Goal: Task Accomplishment & Management: Use online tool/utility

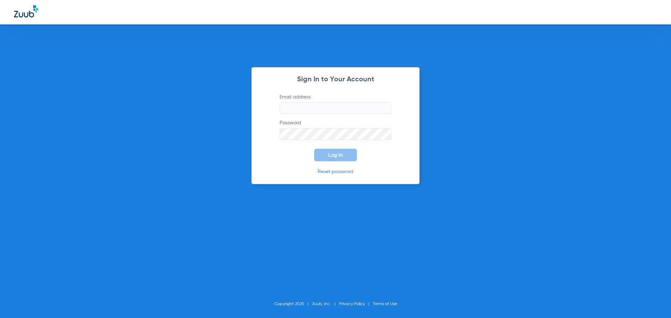
type input "[EMAIL_ADDRESS][DOMAIN_NAME]"
click at [329, 156] on span "Log In" at bounding box center [335, 155] width 15 height 6
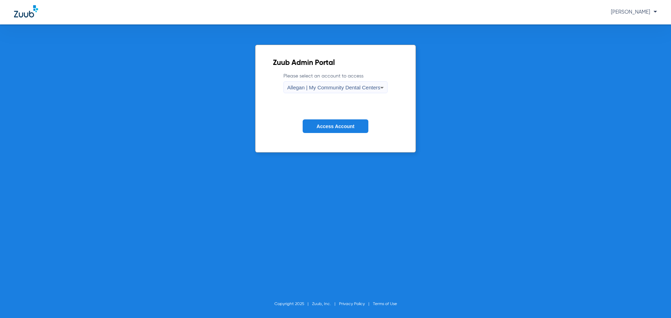
click at [343, 84] on div "Allegan | My Community Dental Centers" at bounding box center [333, 88] width 93 height 12
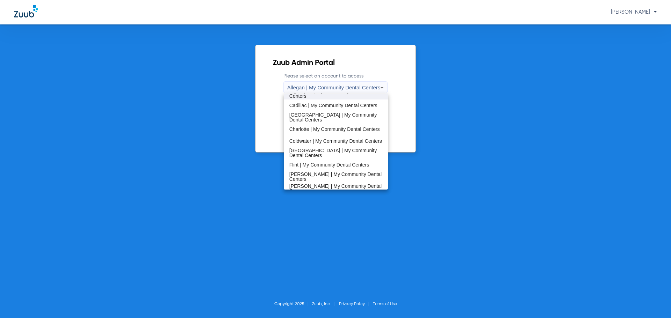
scroll to position [105, 0]
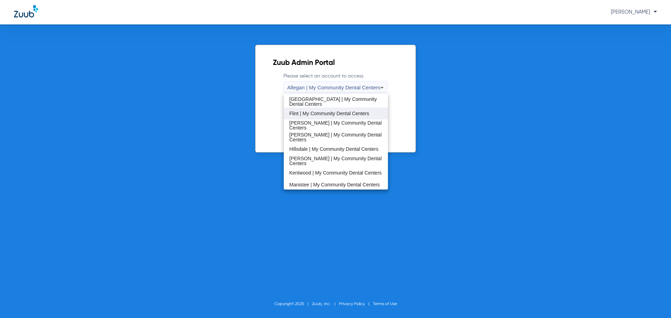
click at [310, 114] on span "Flint | My Community Dental Centers" at bounding box center [329, 113] width 80 height 5
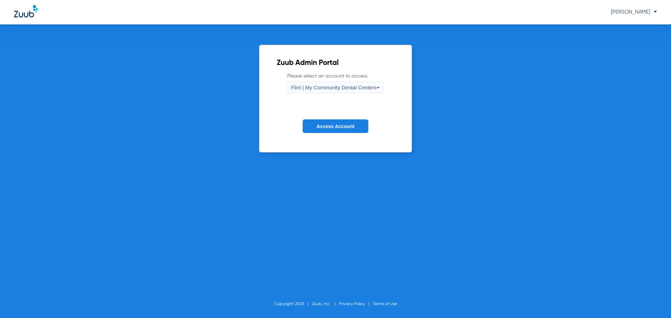
click at [319, 128] on span "Access Account" at bounding box center [336, 127] width 38 height 6
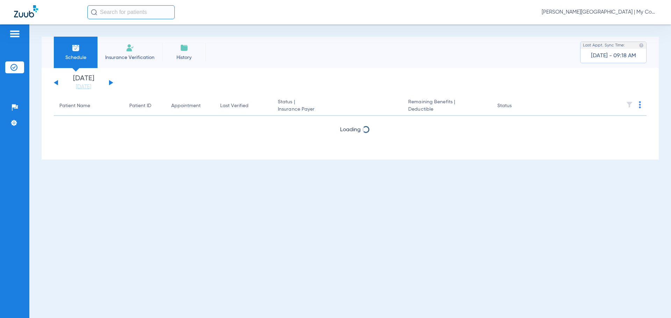
click at [582, 12] on span "Dafne Castro - Flint | My Community Dental Centers" at bounding box center [599, 12] width 115 height 7
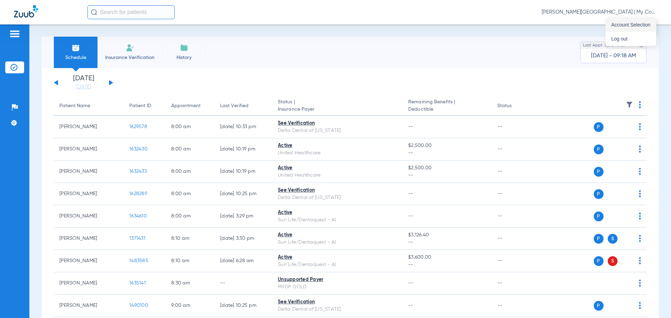
click at [612, 25] on span "Account Selection" at bounding box center [630, 24] width 39 height 5
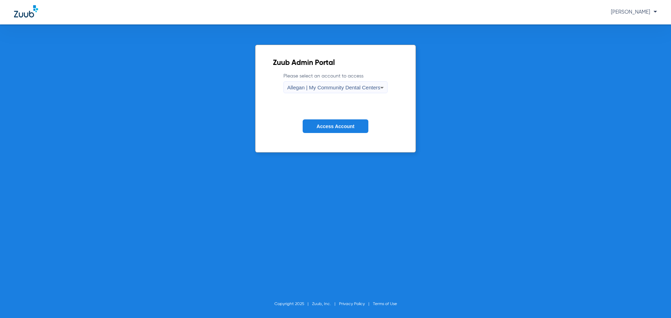
click at [315, 88] on span "Allegan | My Community Dental Centers" at bounding box center [333, 88] width 93 height 6
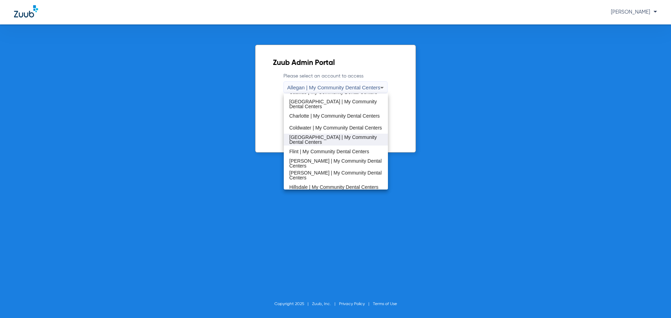
scroll to position [70, 0]
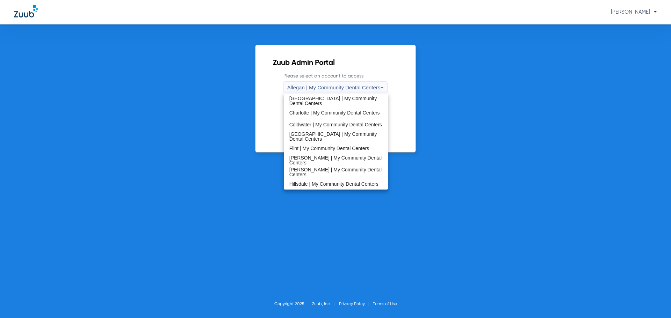
click at [309, 158] on span "[PERSON_NAME] | My Community Dental Centers" at bounding box center [335, 161] width 93 height 10
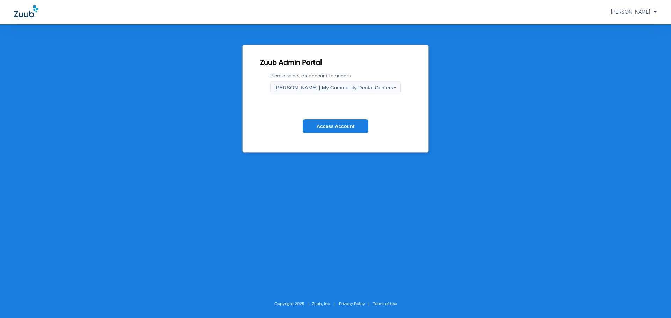
click at [331, 125] on span "Access Account" at bounding box center [336, 127] width 38 height 6
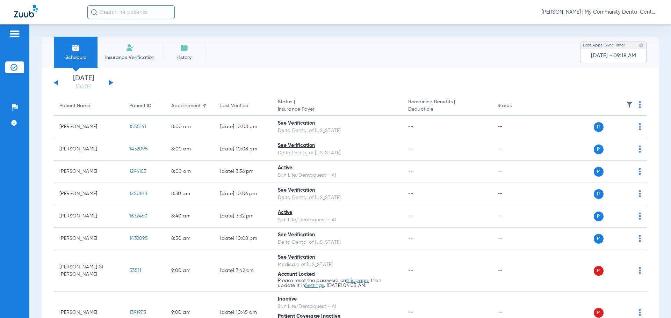
drag, startPoint x: 81, startPoint y: 90, endPoint x: 101, endPoint y: 98, distance: 20.7
drag, startPoint x: 79, startPoint y: 86, endPoint x: 92, endPoint y: 103, distance: 21.5
click at [79, 86] on link "[DATE]" at bounding box center [84, 87] width 42 height 7
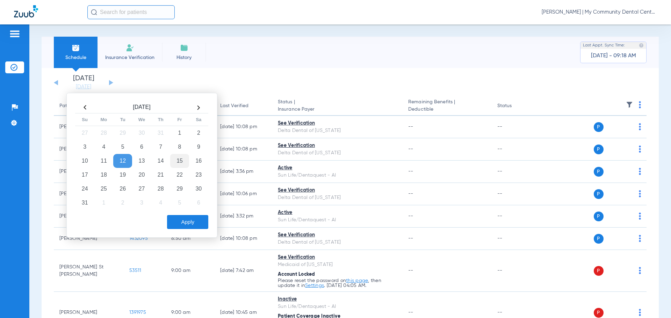
click at [177, 162] on td "15" at bounding box center [179, 161] width 19 height 14
drag, startPoint x: 194, startPoint y: 226, endPoint x: 142, endPoint y: 160, distance: 84.1
click at [194, 225] on button "Apply" at bounding box center [187, 222] width 41 height 14
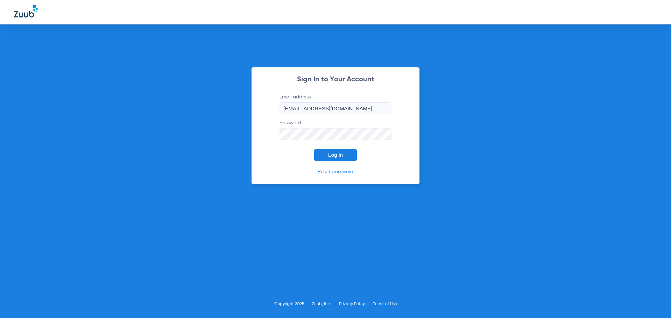
click at [330, 157] on button "Log In" at bounding box center [335, 155] width 43 height 13
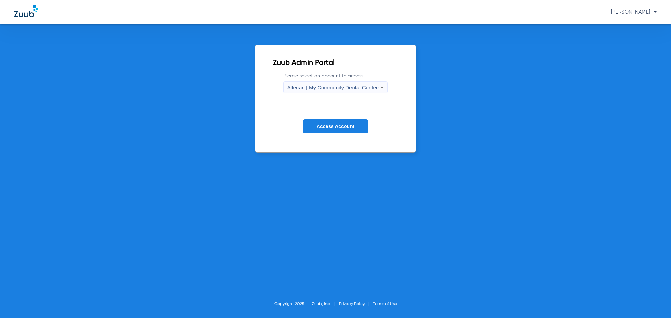
click at [317, 84] on div "Allegan | My Community Dental Centers" at bounding box center [333, 88] width 93 height 12
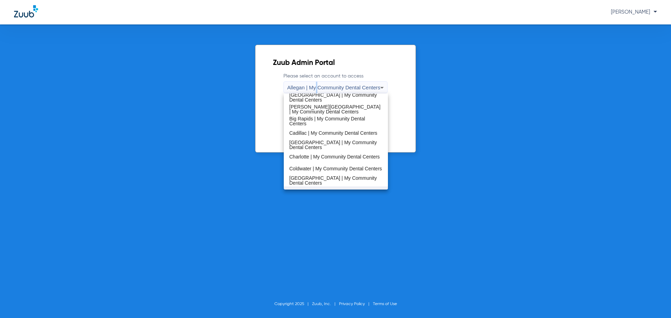
scroll to position [105, 0]
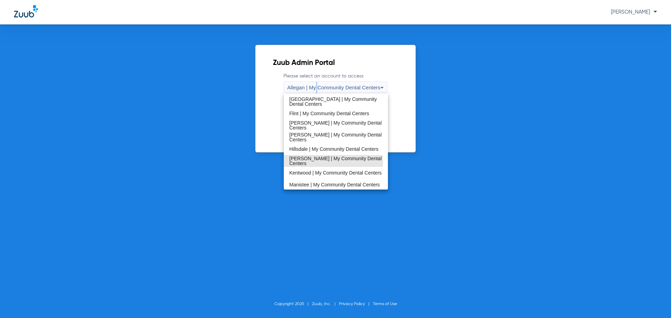
click at [312, 162] on span "[PERSON_NAME] | My Community Dental Centers" at bounding box center [335, 161] width 93 height 10
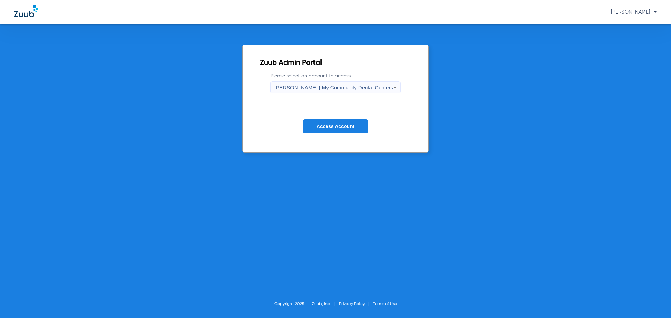
click at [323, 133] on form "Please select an account to access Howell | My Community Dental Centers Access …" at bounding box center [335, 108] width 151 height 71
click at [327, 124] on span "Access Account" at bounding box center [336, 127] width 38 height 6
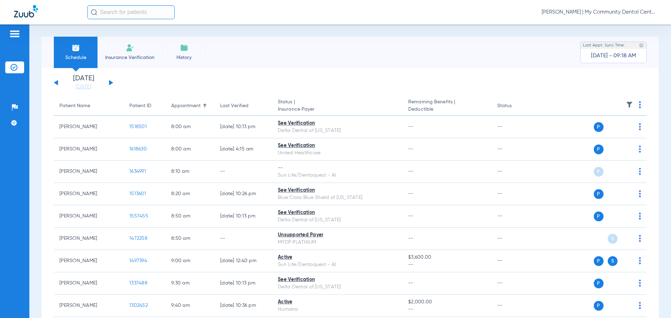
drag, startPoint x: 93, startPoint y: 87, endPoint x: 109, endPoint y: 106, distance: 25.1
click at [92, 87] on link "[DATE]" at bounding box center [84, 87] width 42 height 7
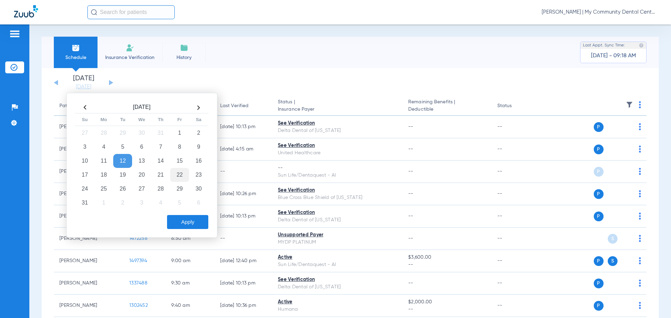
click at [180, 162] on td "15" at bounding box center [179, 161] width 19 height 14
drag, startPoint x: 183, startPoint y: 225, endPoint x: 193, endPoint y: 204, distance: 23.6
click at [184, 224] on button "Apply" at bounding box center [187, 222] width 41 height 14
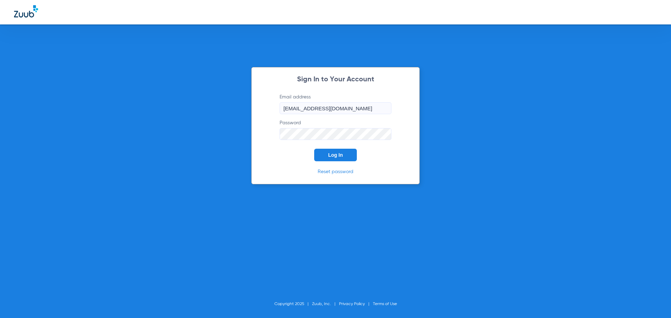
drag, startPoint x: 335, startPoint y: 153, endPoint x: 324, endPoint y: 167, distance: 17.9
click at [335, 153] on span "Log In" at bounding box center [335, 155] width 15 height 6
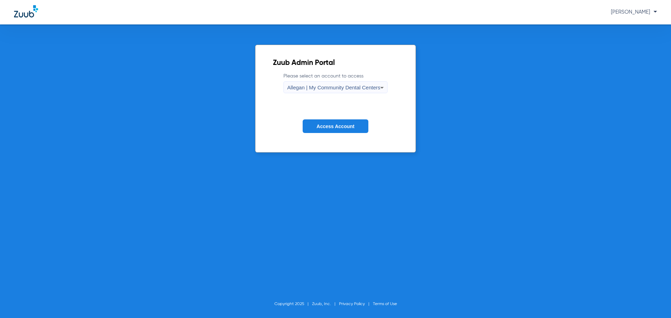
click at [345, 85] on div "Allegan | My Community Dental Centers" at bounding box center [333, 88] width 93 height 12
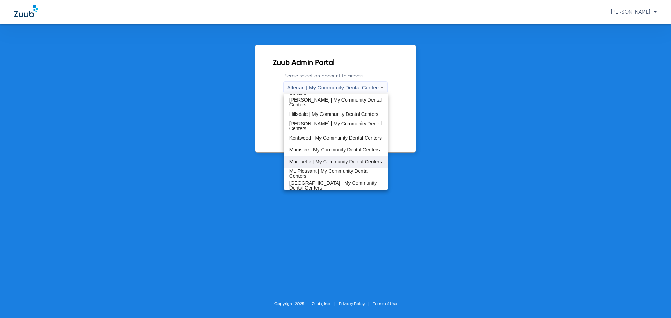
scroll to position [175, 0]
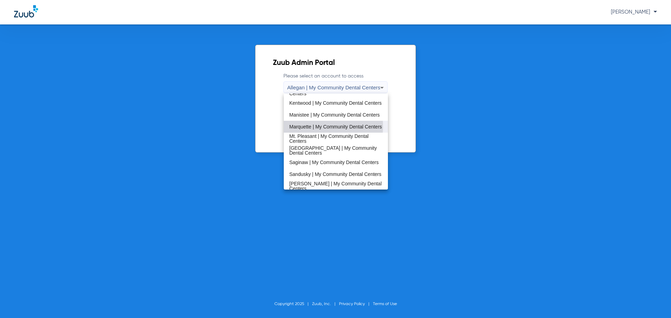
click at [309, 127] on span "Marquette | My Community Dental Centers" at bounding box center [335, 126] width 93 height 5
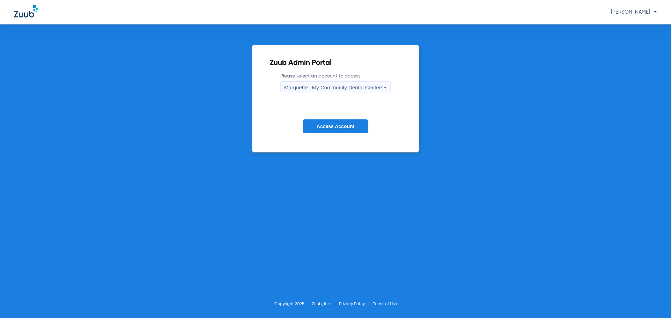
click at [316, 130] on button "Access Account" at bounding box center [336, 127] width 66 height 14
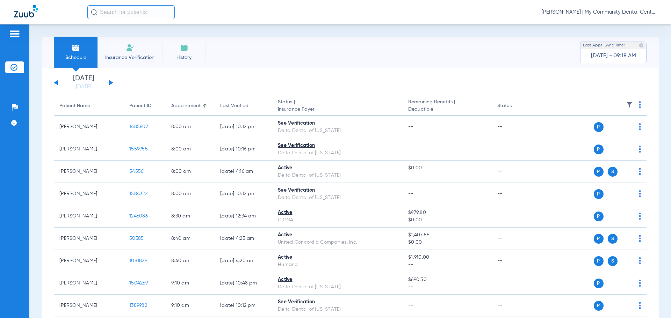
drag, startPoint x: 92, startPoint y: 88, endPoint x: 135, endPoint y: 145, distance: 71.6
click at [91, 88] on link "[DATE]" at bounding box center [84, 87] width 42 height 7
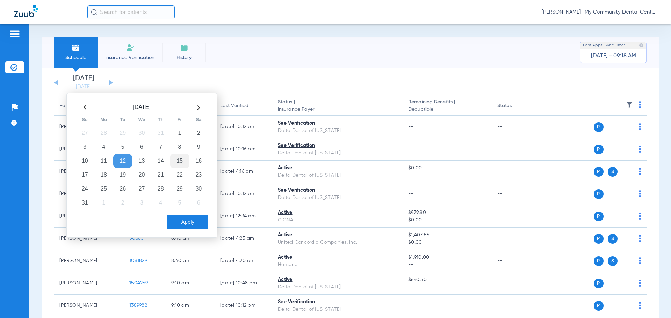
click at [180, 164] on td "15" at bounding box center [179, 161] width 19 height 14
drag, startPoint x: 186, startPoint y: 223, endPoint x: 163, endPoint y: 245, distance: 31.4
click at [184, 222] on button "Apply" at bounding box center [187, 222] width 41 height 14
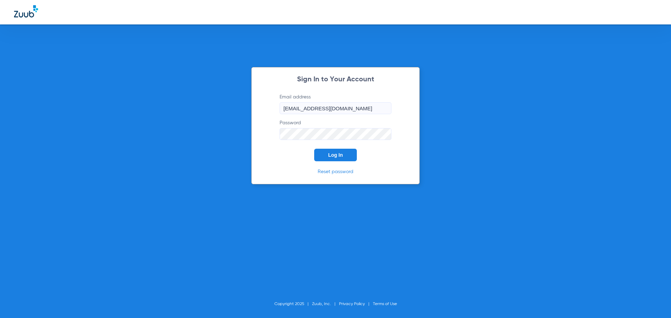
drag, startPoint x: 331, startPoint y: 155, endPoint x: 327, endPoint y: 160, distance: 6.2
click at [330, 155] on span "Log In" at bounding box center [335, 155] width 15 height 6
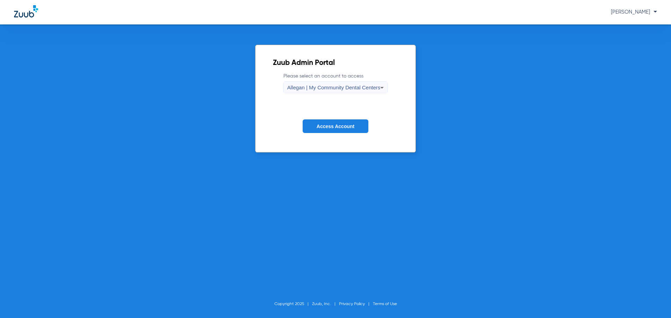
click at [323, 91] on div "Allegan | My Community Dental Centers" at bounding box center [333, 88] width 93 height 12
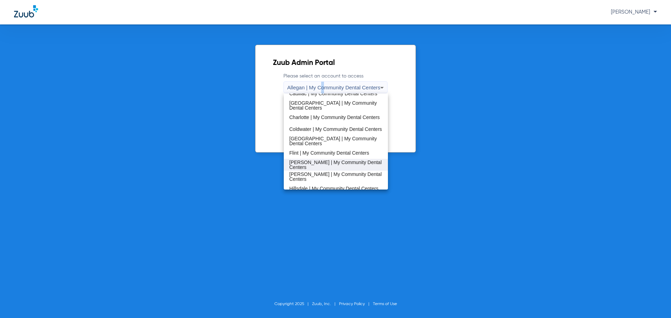
scroll to position [70, 0]
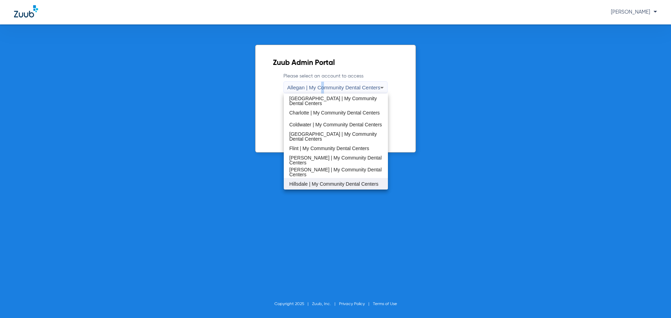
drag, startPoint x: 307, startPoint y: 173, endPoint x: 307, endPoint y: 181, distance: 8.4
click at [307, 181] on div "Allegan | My Community Dental Centers [GEOGRAPHIC_DATA] | My Community Dental C…" at bounding box center [336, 142] width 105 height 96
click at [308, 182] on span "Hillsdale | My Community Dental Centers" at bounding box center [333, 184] width 89 height 5
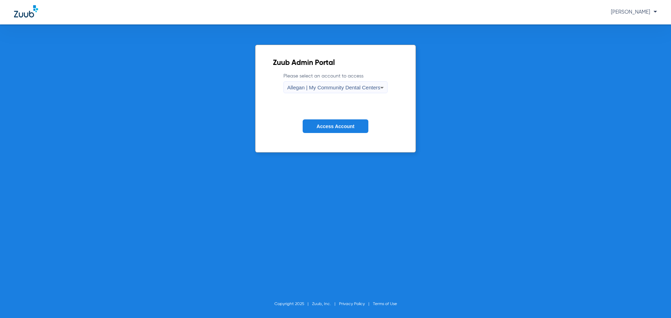
scroll to position [70, 0]
drag, startPoint x: 322, startPoint y: 130, endPoint x: 318, endPoint y: 131, distance: 4.5
click at [322, 129] on button "Access Account" at bounding box center [336, 127] width 66 height 14
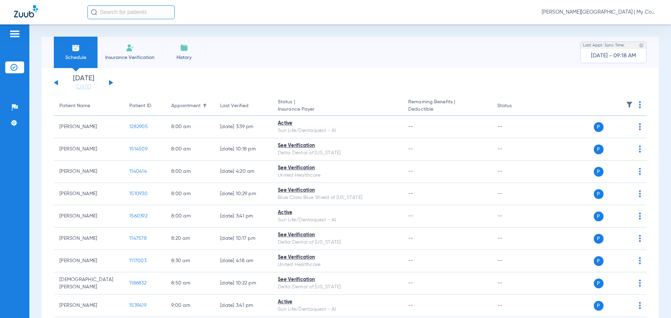
drag, startPoint x: 93, startPoint y: 89, endPoint x: 126, endPoint y: 138, distance: 59.2
click at [92, 88] on link "[DATE]" at bounding box center [84, 87] width 42 height 7
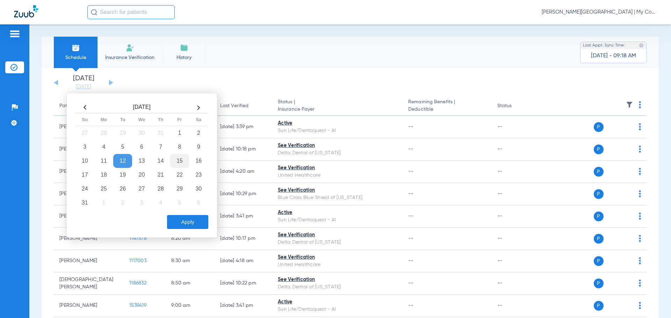
click at [179, 159] on td "15" at bounding box center [179, 161] width 19 height 14
drag, startPoint x: 185, startPoint y: 218, endPoint x: 176, endPoint y: 209, distance: 13.3
click at [185, 218] on button "Apply" at bounding box center [187, 222] width 41 height 14
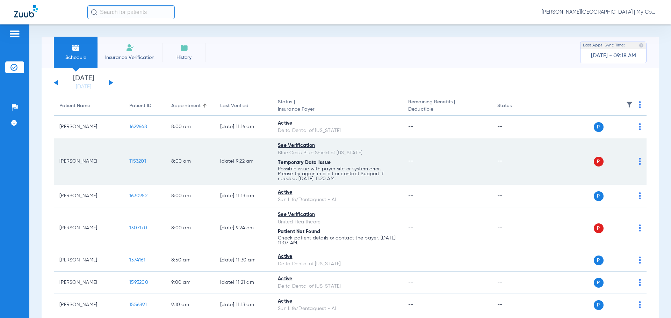
click at [139, 162] on span "1153201" at bounding box center [137, 161] width 17 height 5
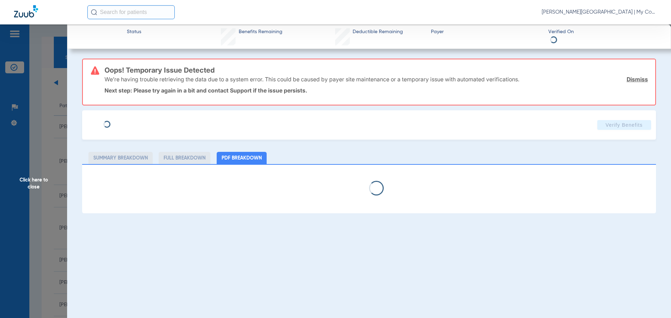
select select "page-width"
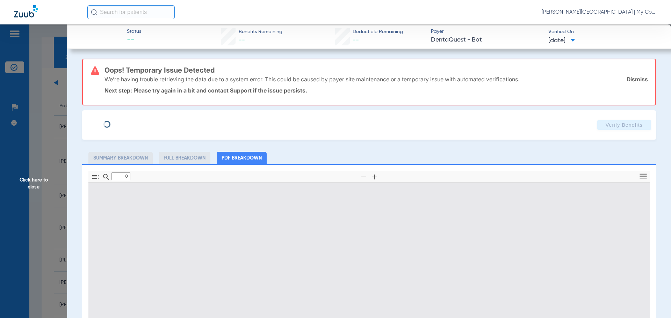
type input "1"
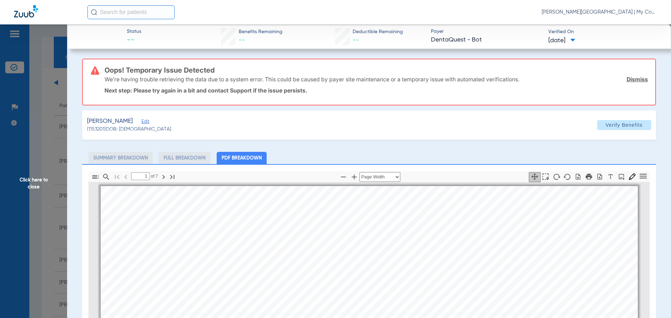
scroll to position [3, 0]
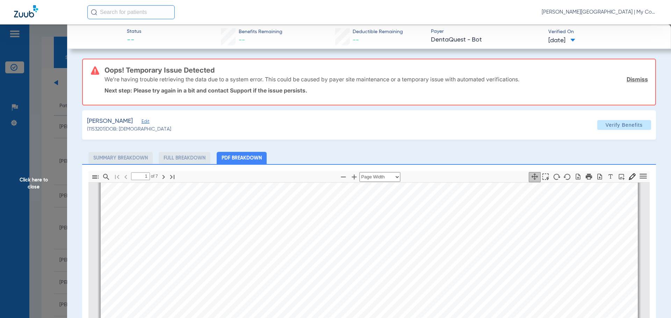
click at [21, 182] on span "Click here to close" at bounding box center [33, 183] width 67 height 318
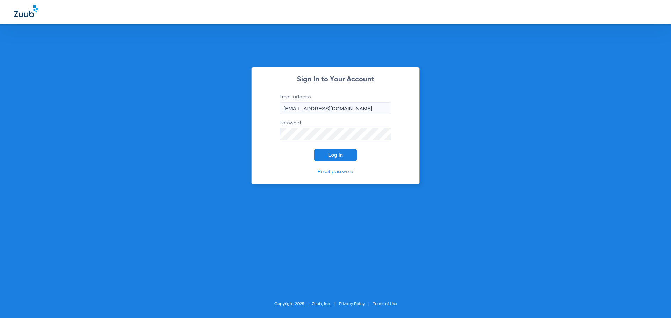
click at [327, 157] on button "Log In" at bounding box center [335, 155] width 43 height 13
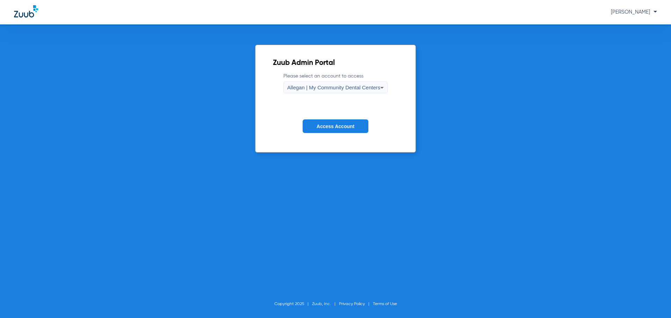
click at [300, 94] on form "Please select an account to access Allegan | My Community Dental Centers Access…" at bounding box center [336, 108] width 126 height 71
click at [309, 84] on div "Allegan | My Community Dental Centers" at bounding box center [333, 88] width 93 height 12
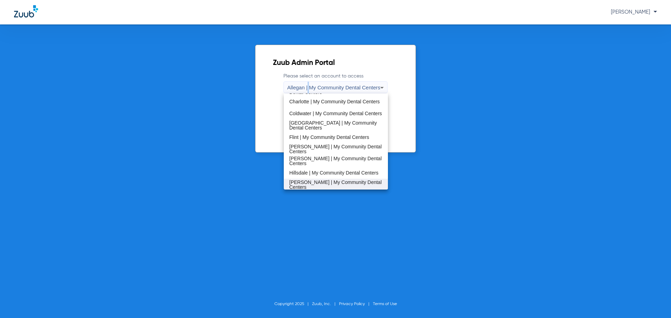
scroll to position [105, 0]
click at [312, 174] on span "Kentwood | My Community Dental Centers" at bounding box center [335, 173] width 92 height 5
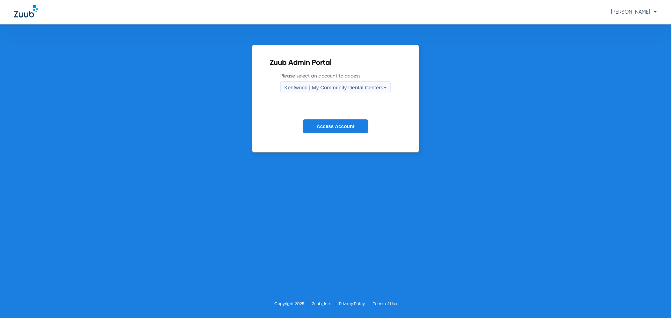
click at [322, 124] on span "Access Account" at bounding box center [336, 127] width 38 height 6
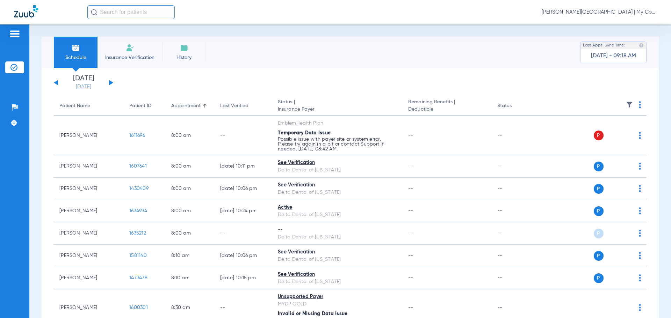
click at [82, 86] on link "[DATE]" at bounding box center [84, 87] width 42 height 7
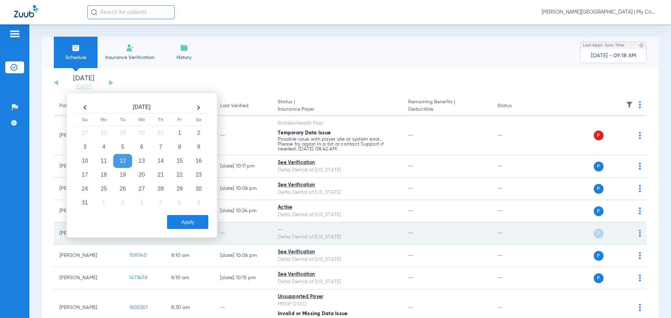
drag, startPoint x: 179, startPoint y: 162, endPoint x: 178, endPoint y: 245, distance: 82.5
click at [178, 163] on td "15" at bounding box center [179, 161] width 19 height 14
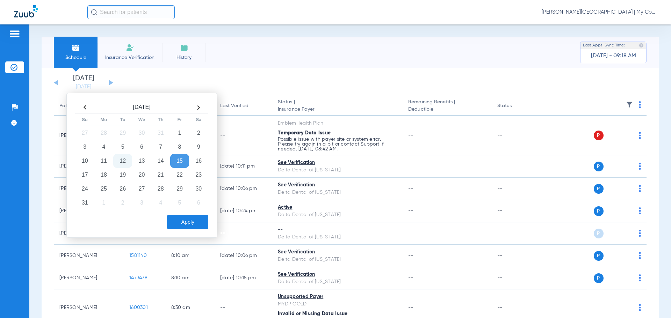
drag, startPoint x: 192, startPoint y: 221, endPoint x: 208, endPoint y: 202, distance: 24.6
click at [193, 218] on button "Apply" at bounding box center [187, 222] width 41 height 14
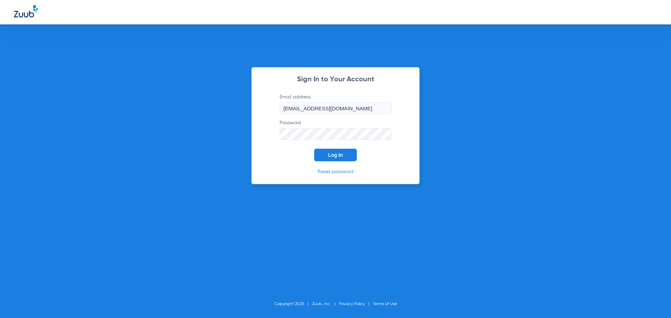
click at [325, 153] on button "Log In" at bounding box center [335, 155] width 43 height 13
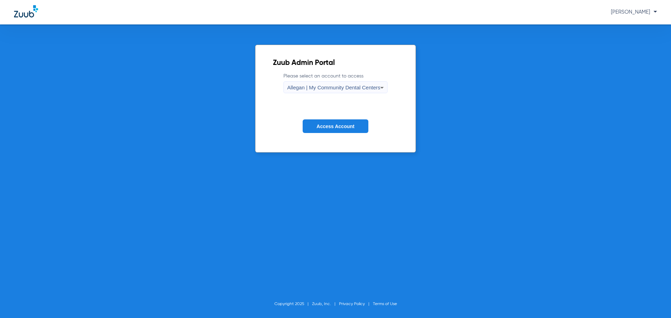
click at [308, 86] on span "Allegan | My Community Dental Centers" at bounding box center [333, 88] width 93 height 6
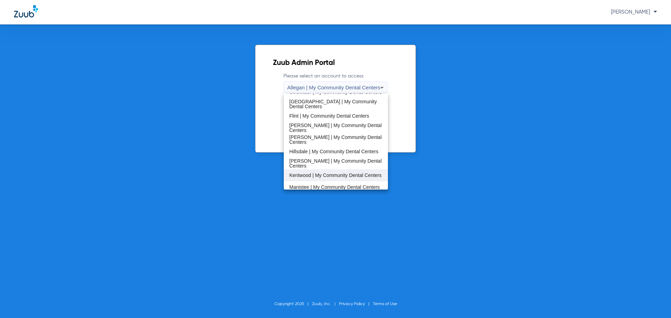
scroll to position [105, 0]
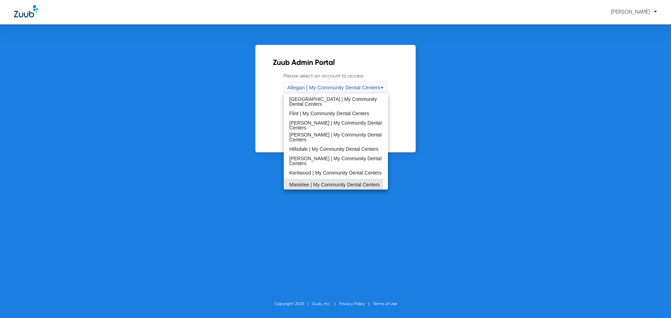
drag, startPoint x: 325, startPoint y: 184, endPoint x: 327, endPoint y: 150, distance: 34.0
click at [325, 182] on span "Manistee | My Community Dental Centers" at bounding box center [334, 184] width 91 height 5
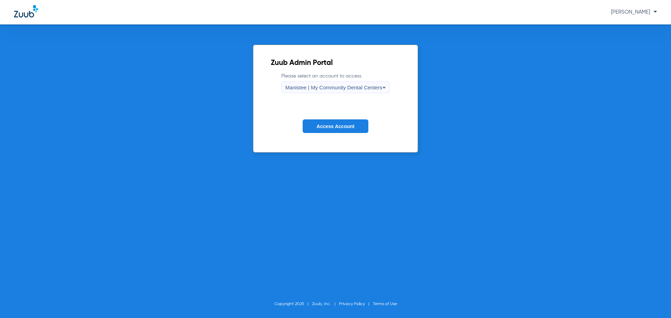
click at [337, 128] on span "Access Account" at bounding box center [336, 127] width 38 height 6
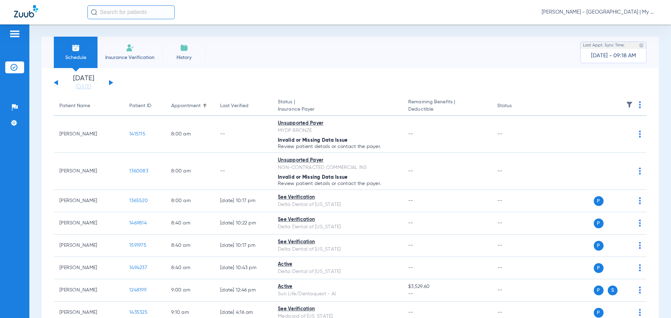
click at [87, 85] on link "[DATE]" at bounding box center [84, 87] width 42 height 7
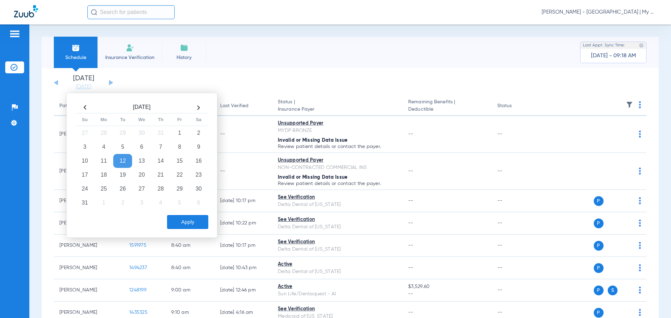
drag, startPoint x: 184, startPoint y: 160, endPoint x: 188, endPoint y: 181, distance: 21.5
click at [183, 160] on td "15" at bounding box center [179, 161] width 19 height 14
drag, startPoint x: 193, startPoint y: 224, endPoint x: 204, endPoint y: 212, distance: 16.6
click at [193, 222] on button "Apply" at bounding box center [187, 222] width 41 height 14
